Goal: Information Seeking & Learning: Learn about a topic

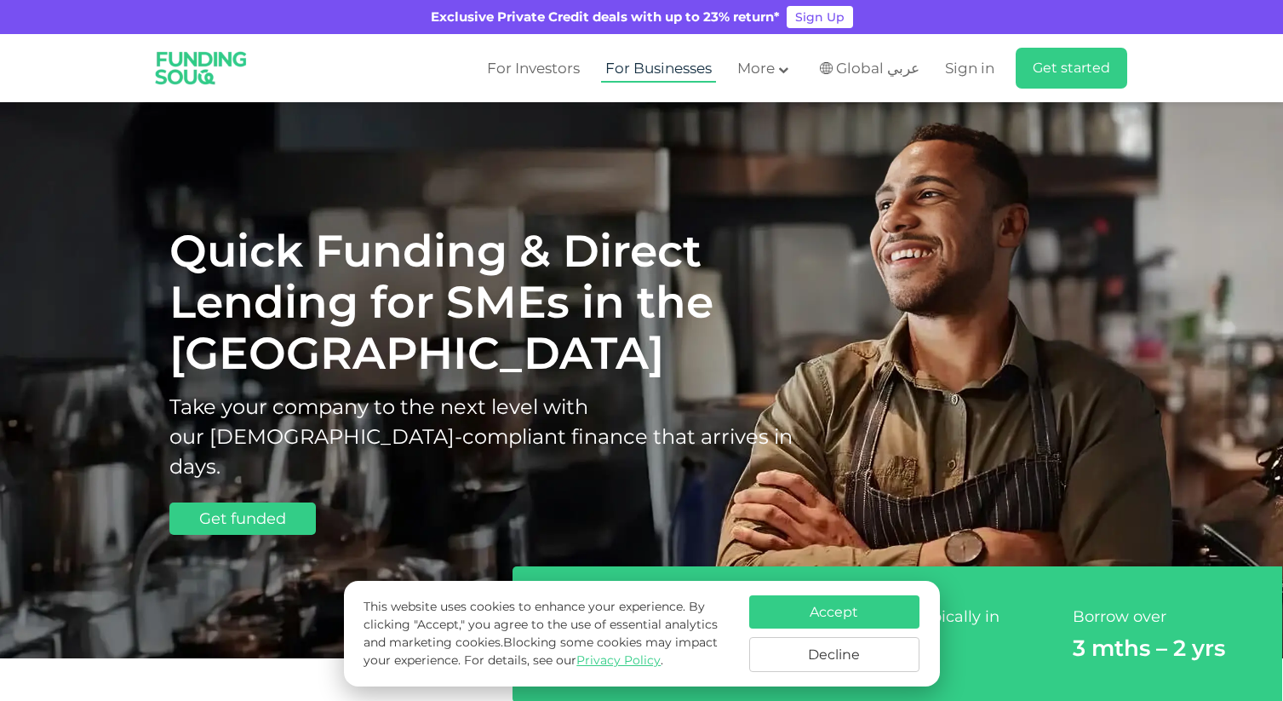
click at [664, 70] on link "For Businesses" at bounding box center [658, 68] width 115 height 28
click at [794, 611] on button "Accept" at bounding box center [834, 611] width 170 height 33
